Goal: Task Accomplishment & Management: Use online tool/utility

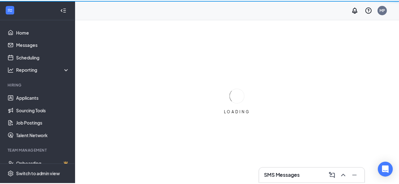
scroll to position [0, 0]
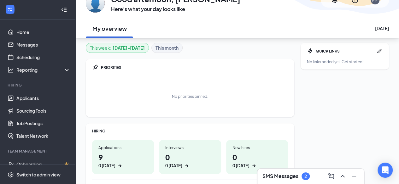
scroll to position [66, 0]
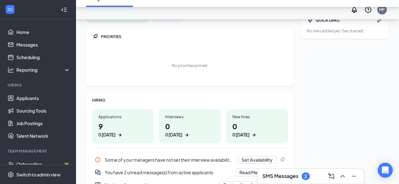
click at [119, 127] on h1 "9 0 [DATE]" at bounding box center [122, 129] width 49 height 17
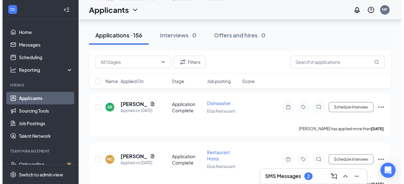
scroll to position [537, 0]
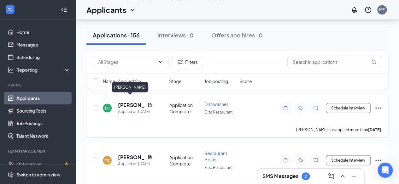
click at [132, 102] on h5 "[PERSON_NAME]" at bounding box center [131, 105] width 27 height 7
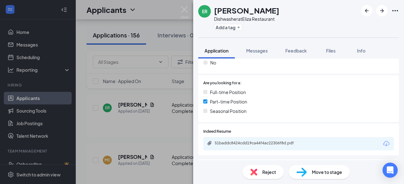
scroll to position [115, 0]
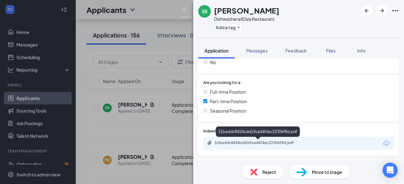
click at [276, 146] on div "51baddc8424cdd19ca44f4ac22306f8d.pdf" at bounding box center [258, 144] width 102 height 6
